Goal: Download file/media

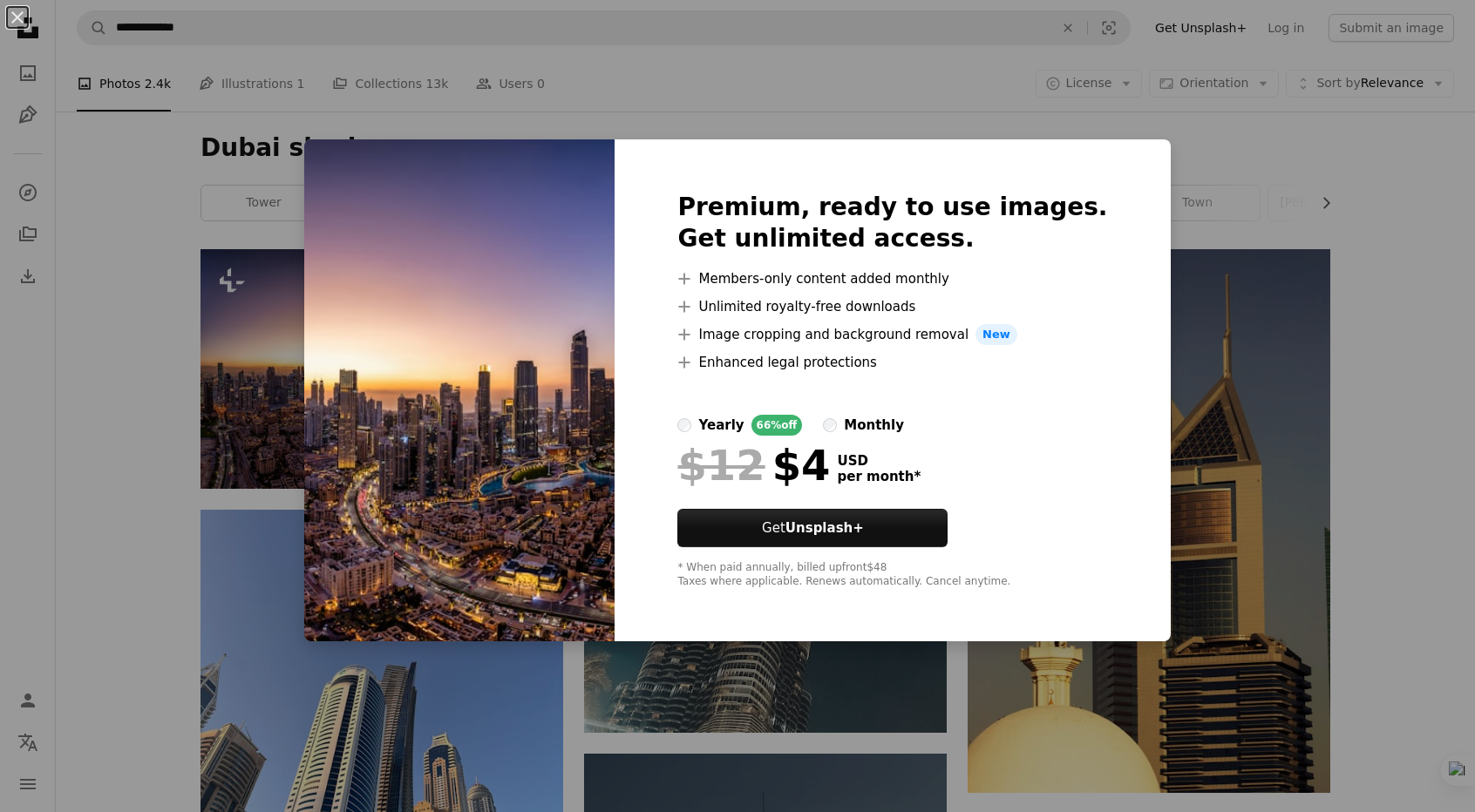
scroll to position [87, 0]
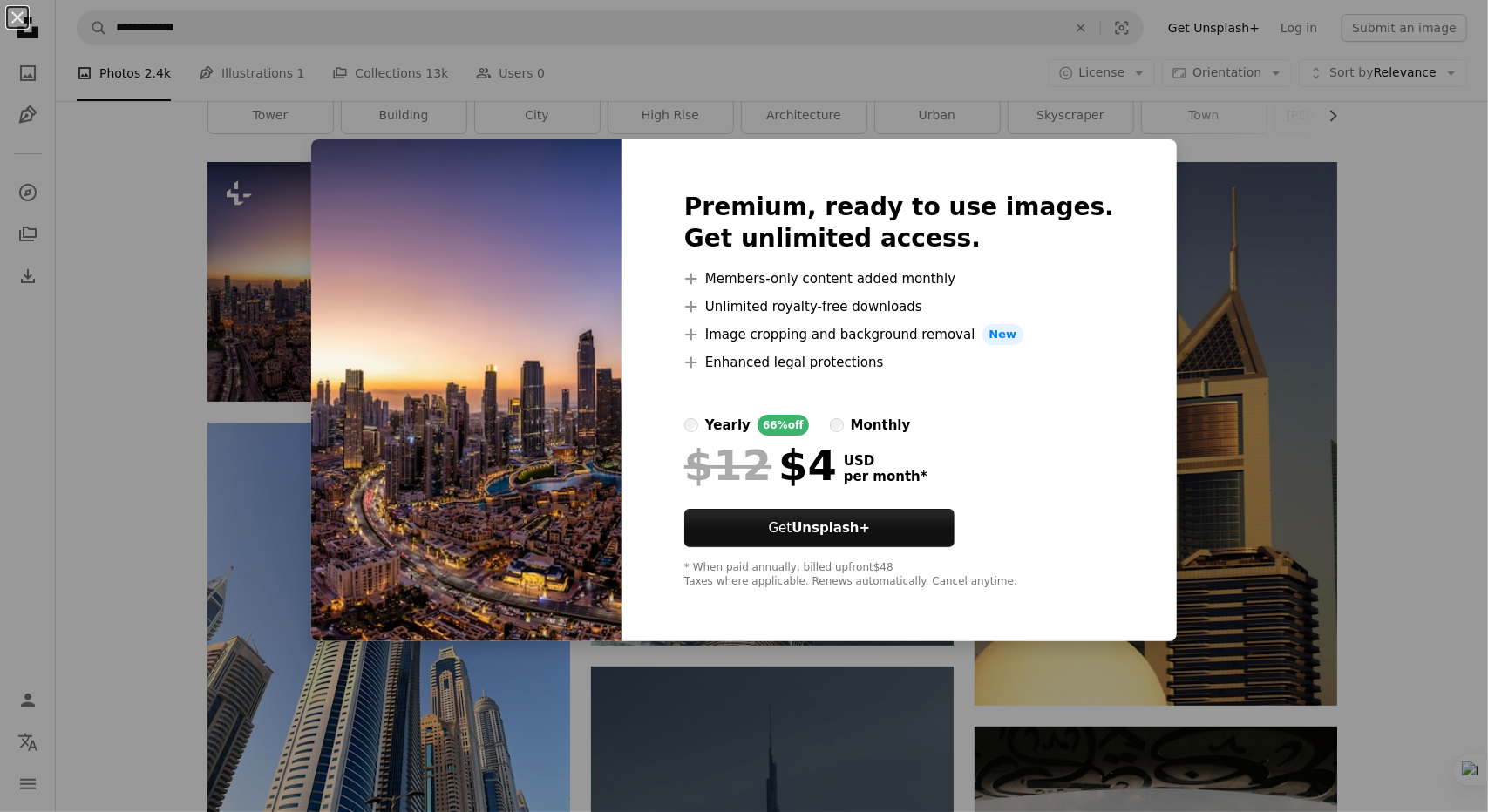
click at [155, 334] on div "An X shape Premium, ready to use images. Get unlimited access. A plus sign Memb…" at bounding box center [744, 406] width 1488 height 812
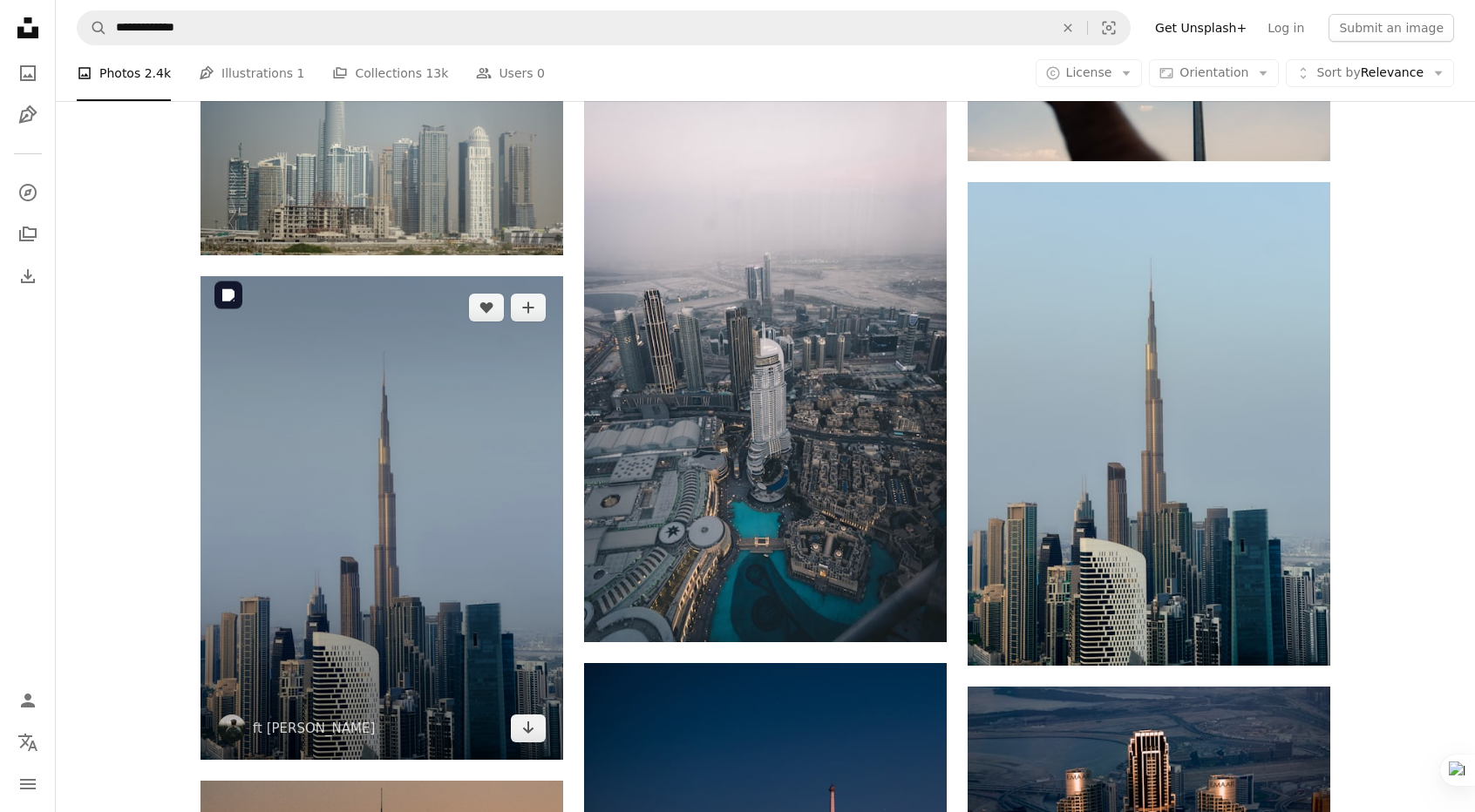
scroll to position [1482, 0]
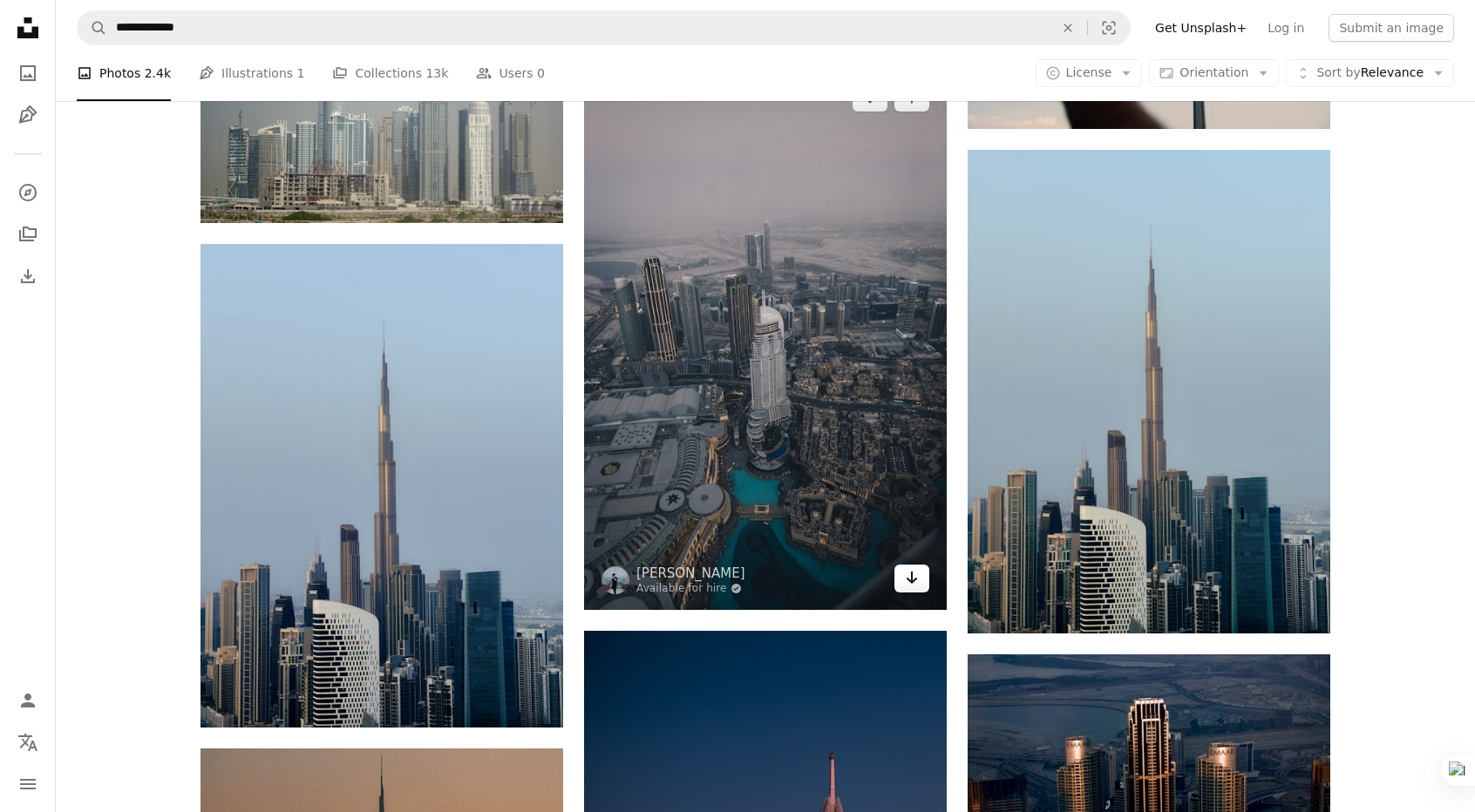
click at [908, 583] on icon "Arrow pointing down" at bounding box center [912, 577] width 14 height 21
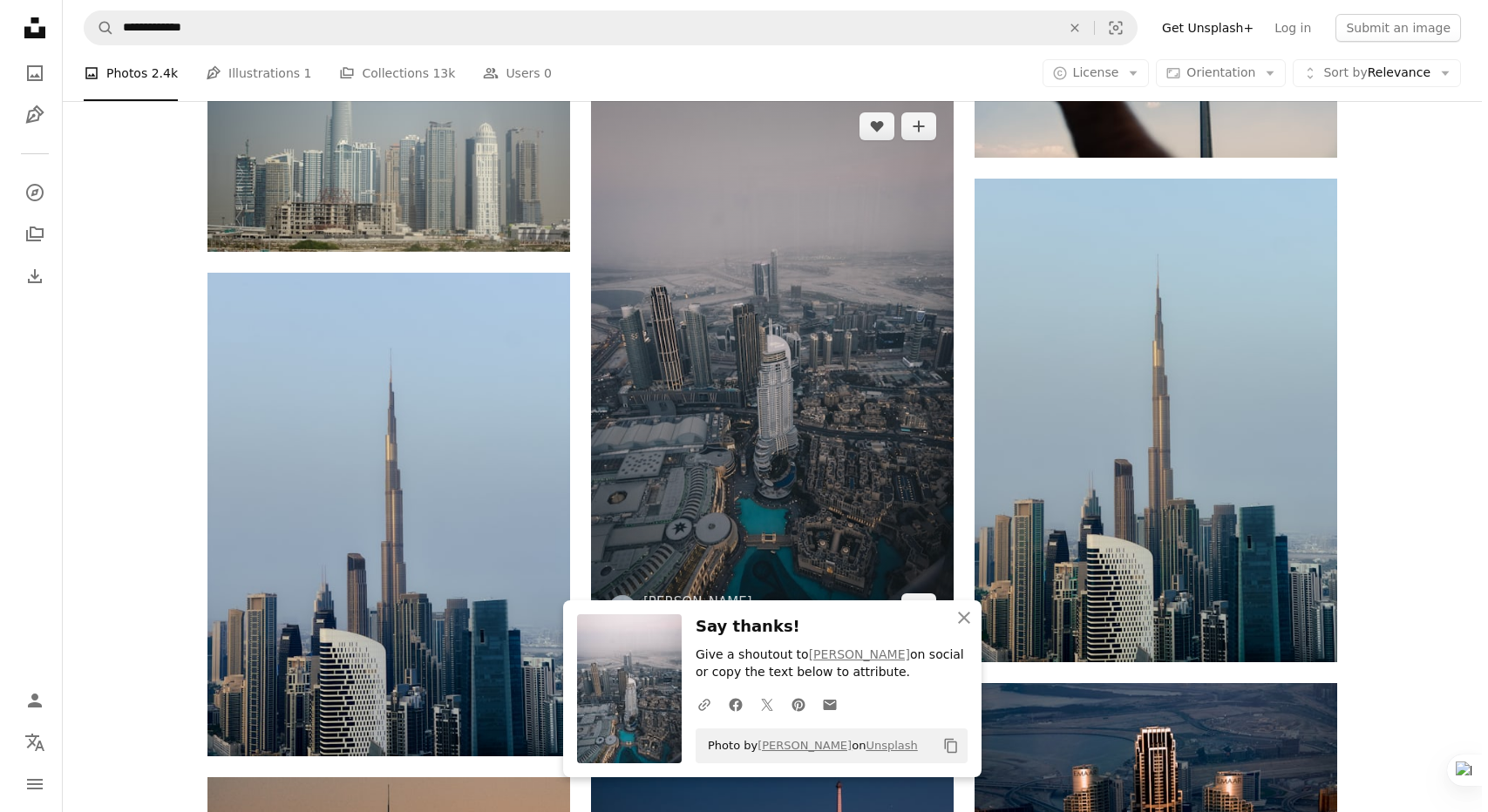
scroll to position [1394, 0]
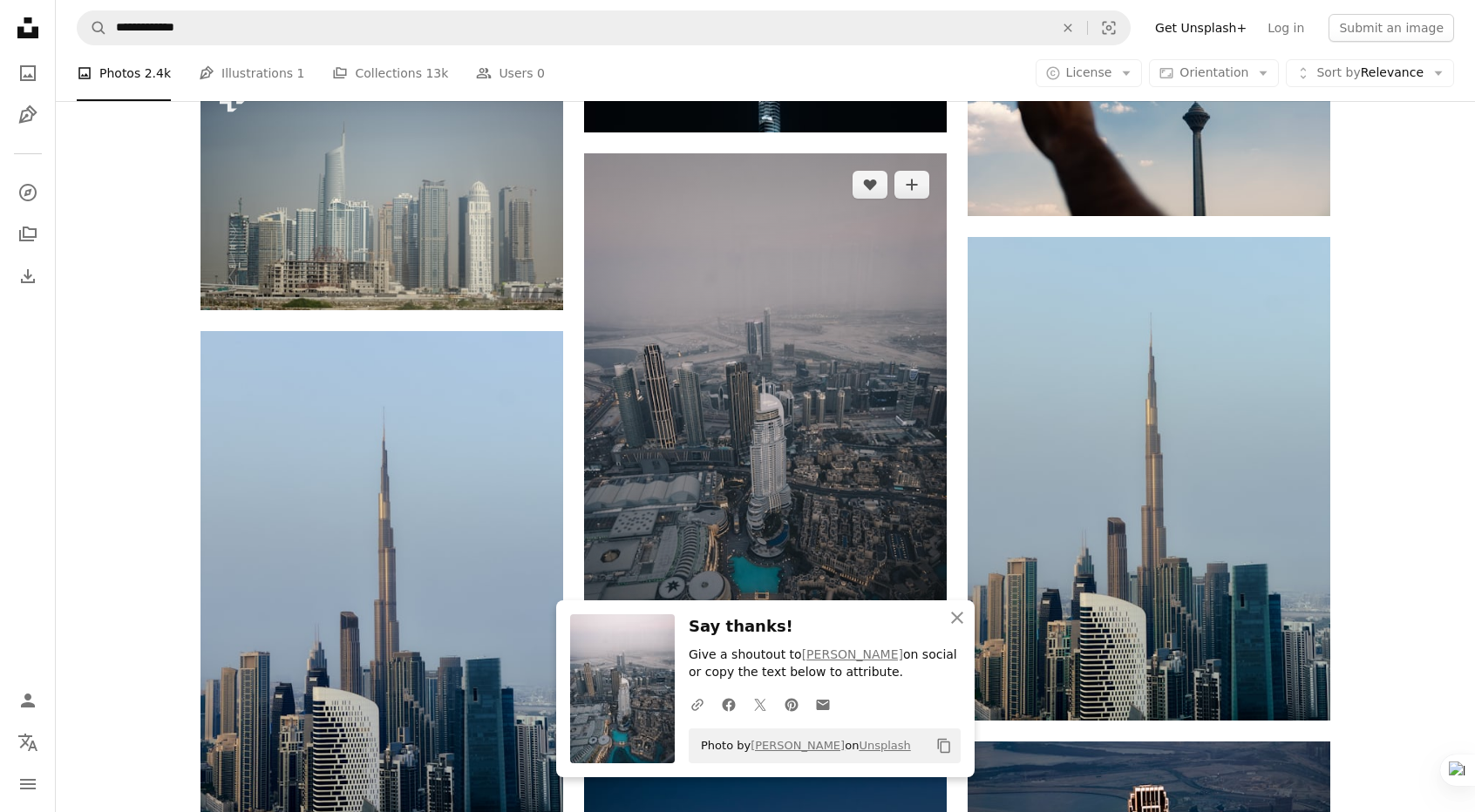
click at [778, 301] on img at bounding box center [765, 425] width 362 height 544
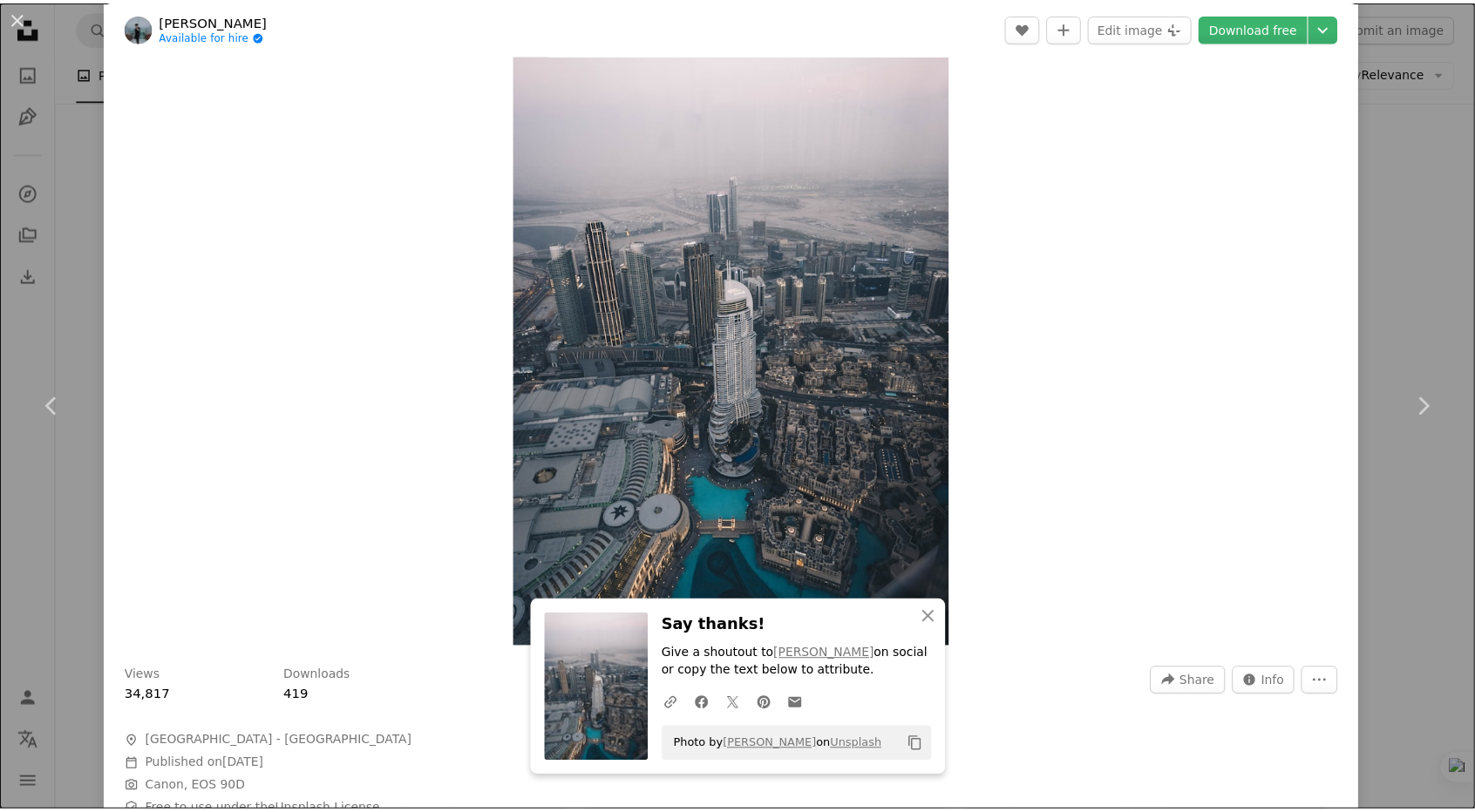
scroll to position [87, 0]
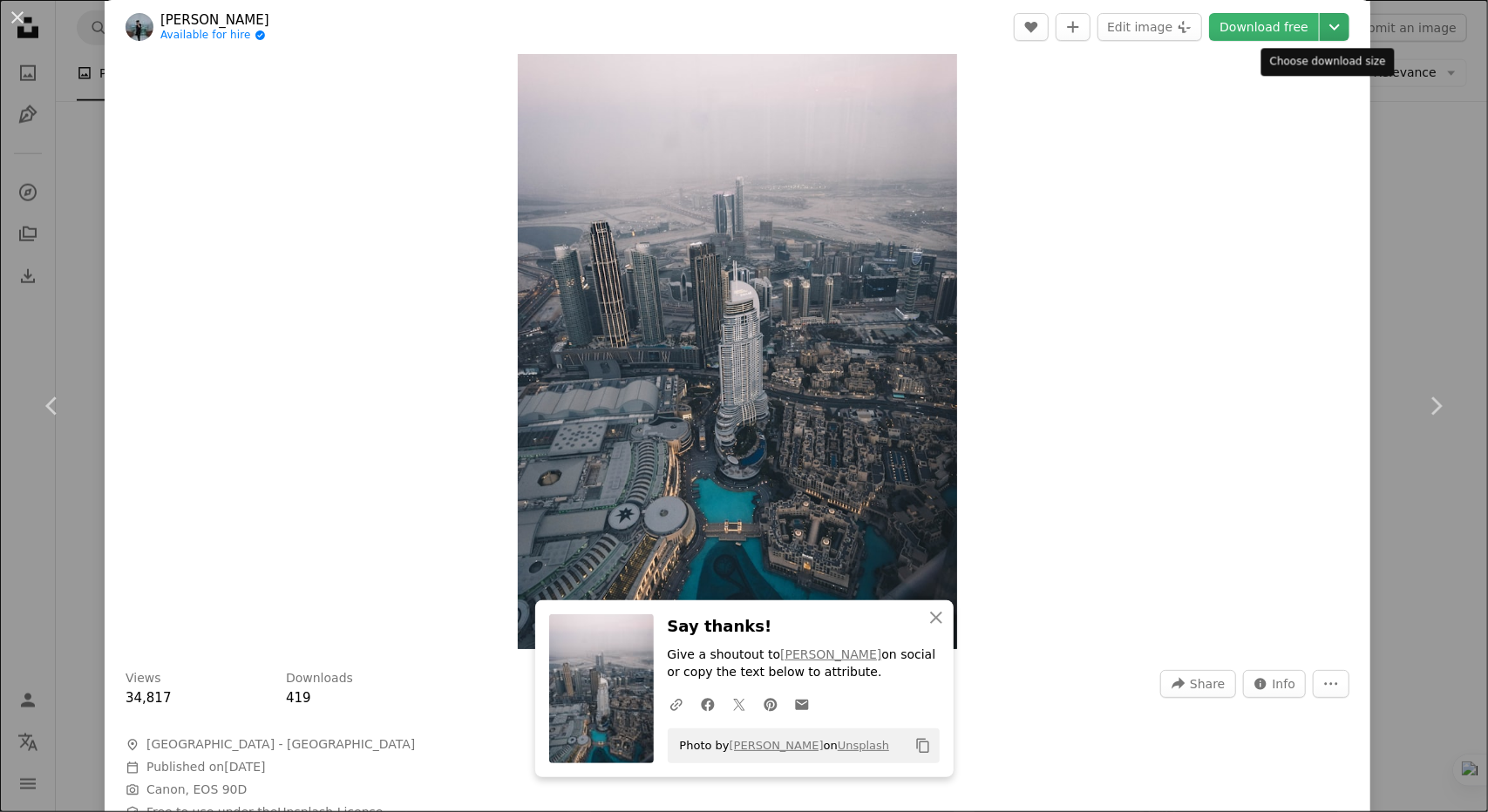
click at [1327, 33] on icon "Chevron down" at bounding box center [1335, 26] width 28 height 21
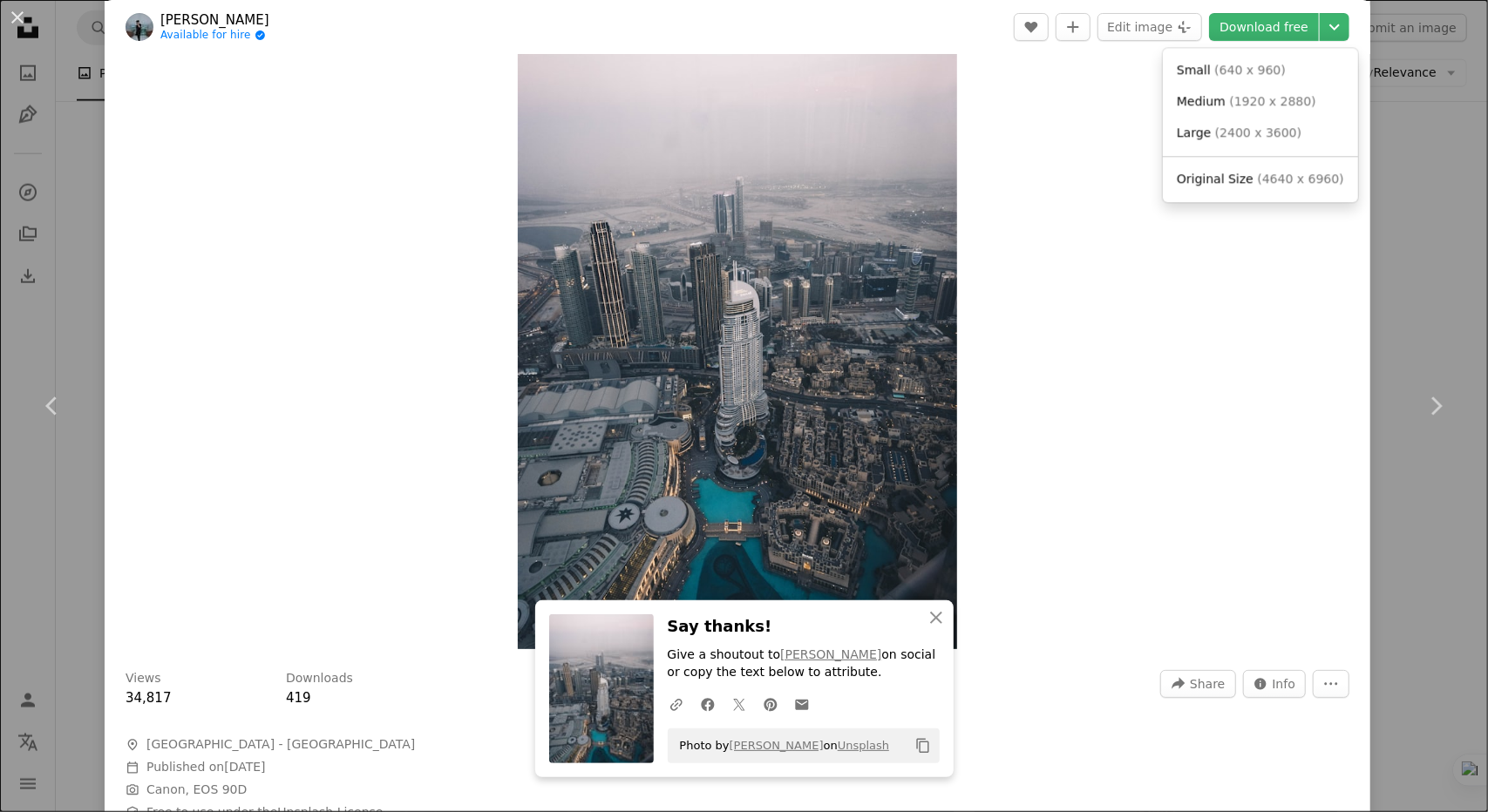
click at [1165, 328] on dialog "An X shape Chevron left Chevron right [PERSON_NAME] Available for hire A checkm…" at bounding box center [744, 406] width 1488 height 812
click at [1396, 170] on div "An X shape Chevron left Chevron right [PERSON_NAME] Available for hire A checkm…" at bounding box center [744, 406] width 1488 height 812
